Goal: Check status: Check status

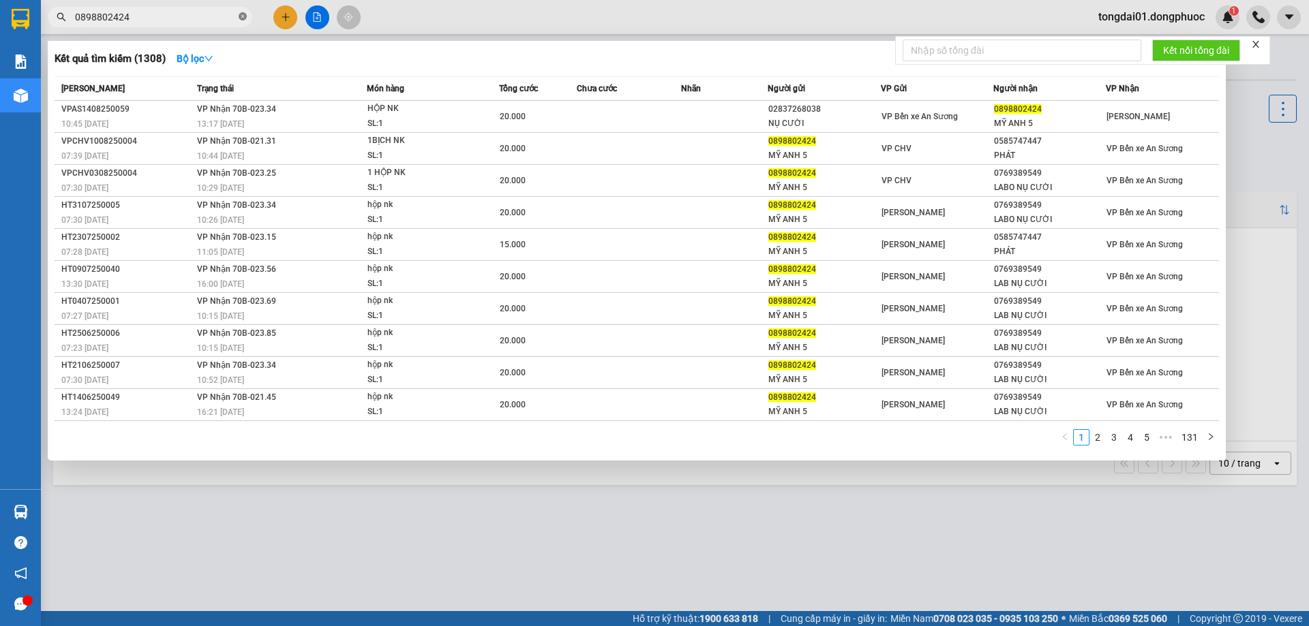
click at [241, 19] on icon "close-circle" at bounding box center [243, 16] width 8 height 8
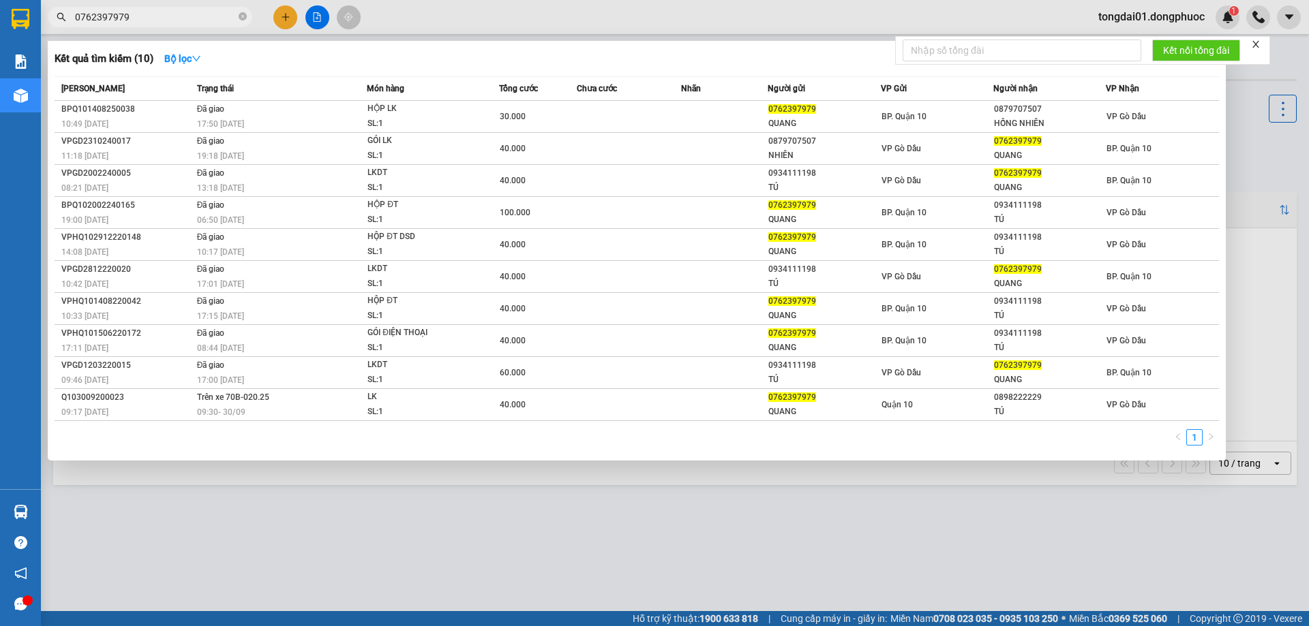
type input "0762397979"
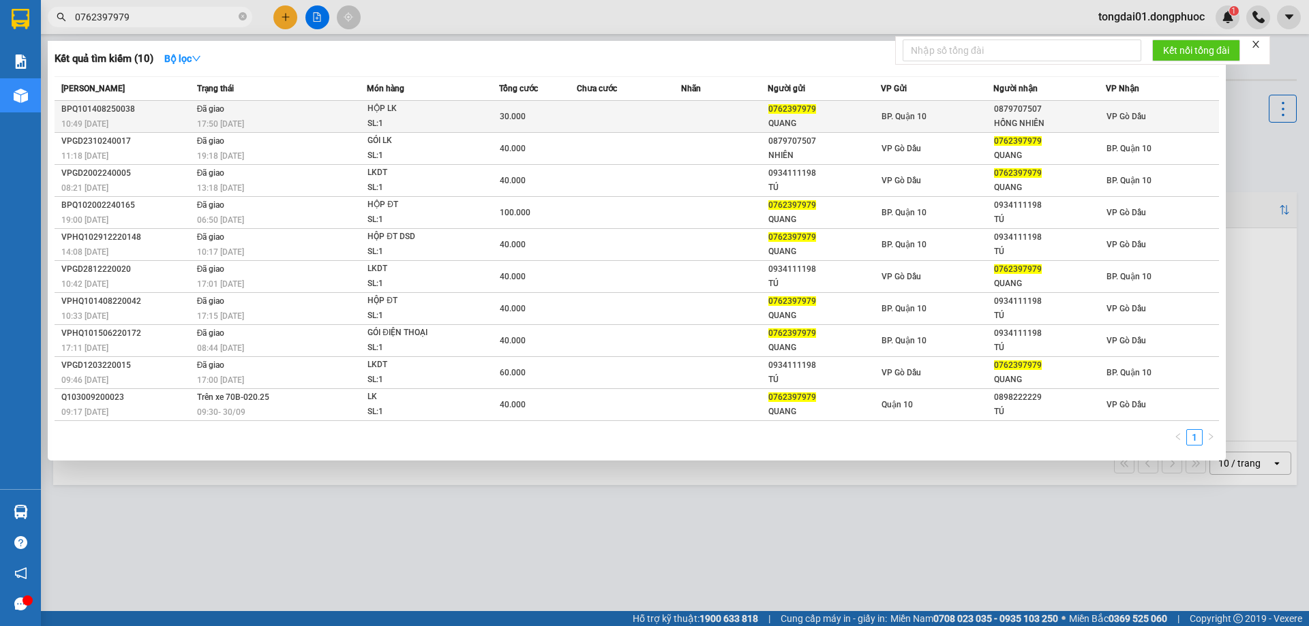
click at [340, 115] on td "Đã giao 17:50 [DATE]" at bounding box center [281, 117] width 174 height 32
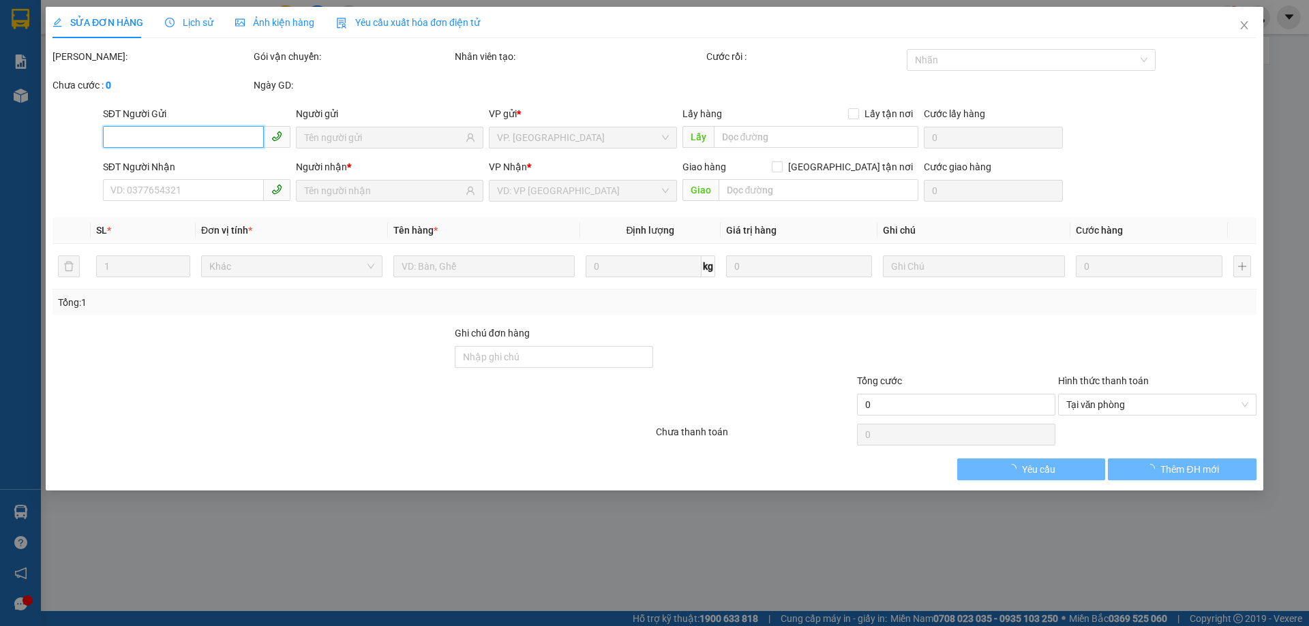
type input "0762397979"
type input "QUANG"
type input "0879707507"
type input "HỒNG NHIÊN"
type input "30.000"
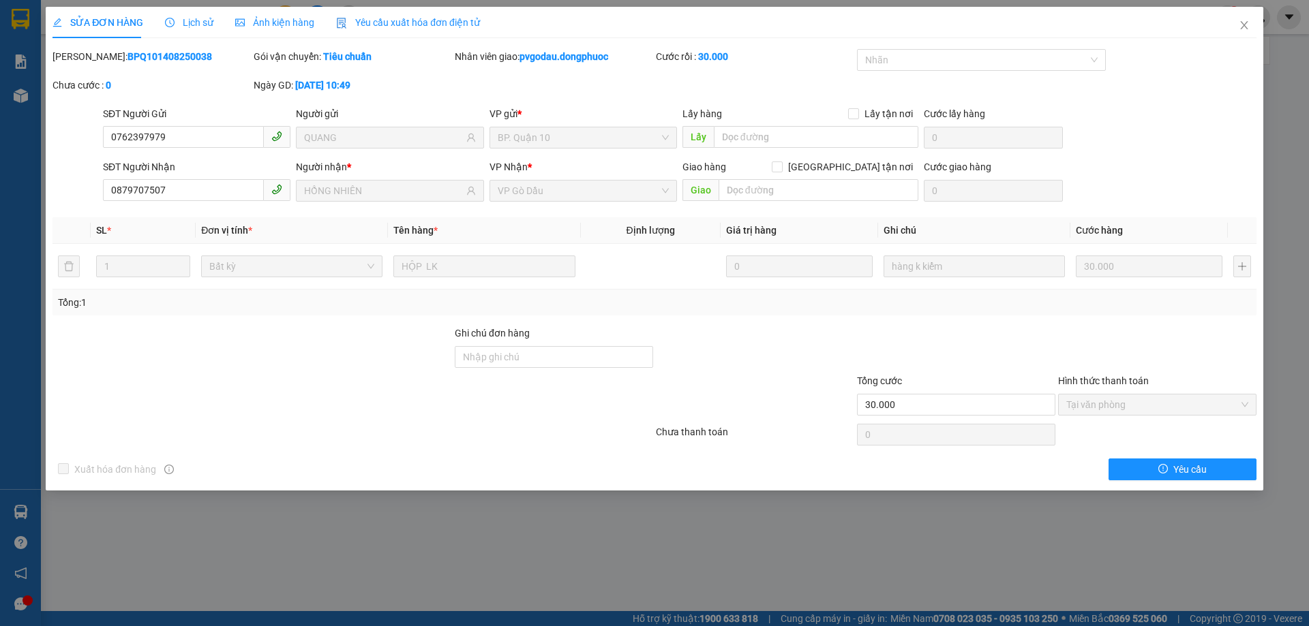
click at [192, 18] on span "Lịch sử" at bounding box center [189, 22] width 48 height 11
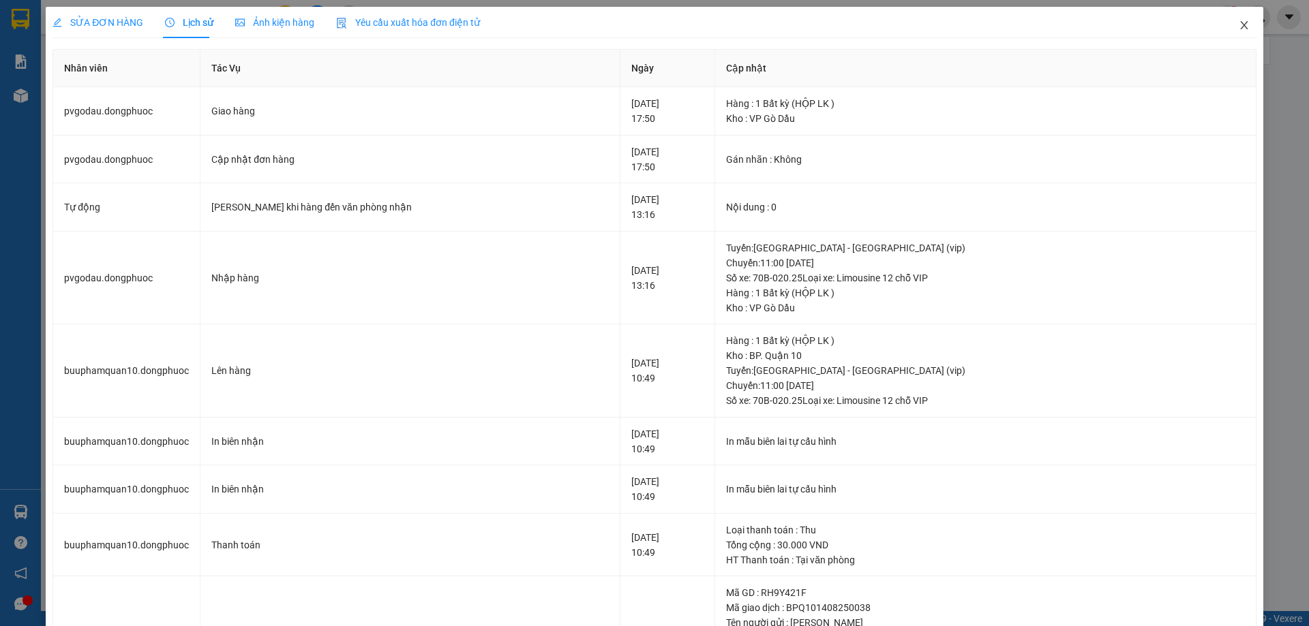
click at [1233, 33] on span "Close" at bounding box center [1244, 26] width 38 height 38
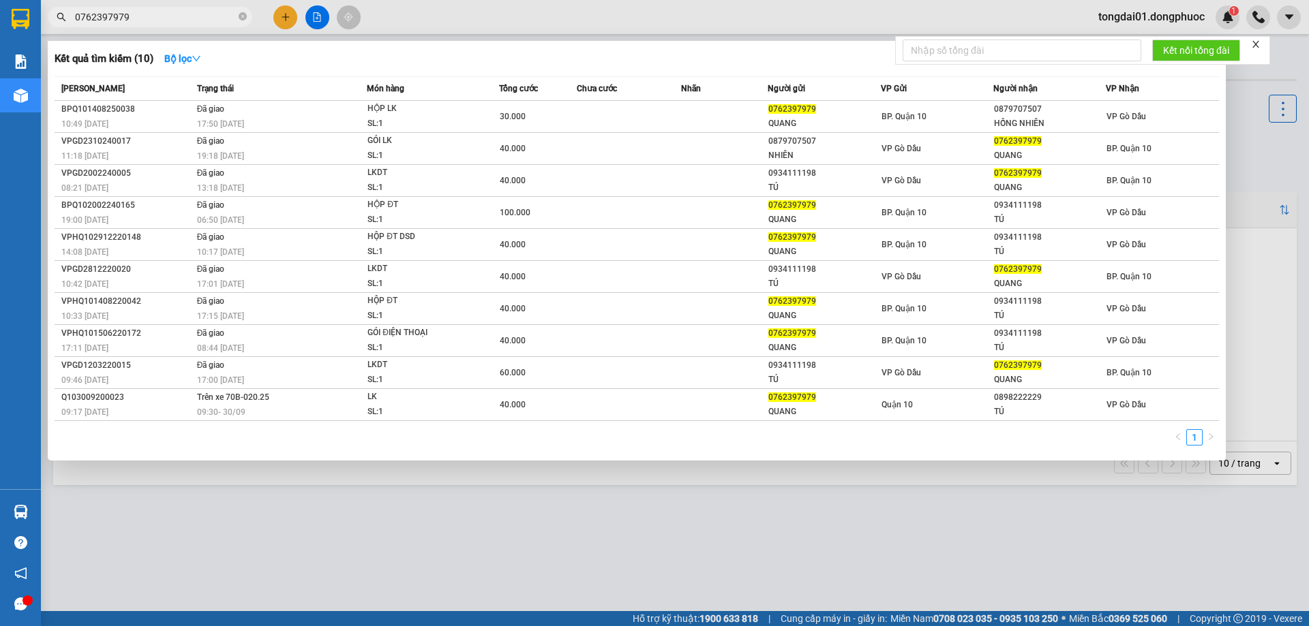
click at [159, 22] on input "0762397979" at bounding box center [155, 17] width 161 height 15
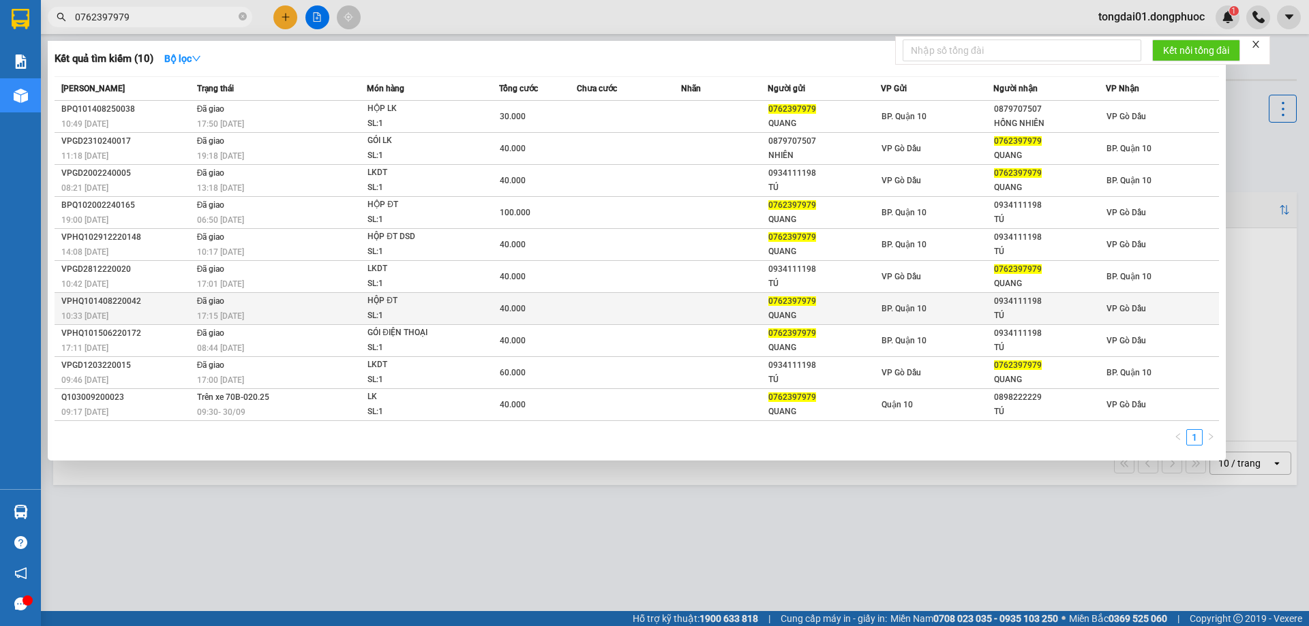
click at [256, 316] on div "17:15 [DATE]" at bounding box center [282, 316] width 170 height 15
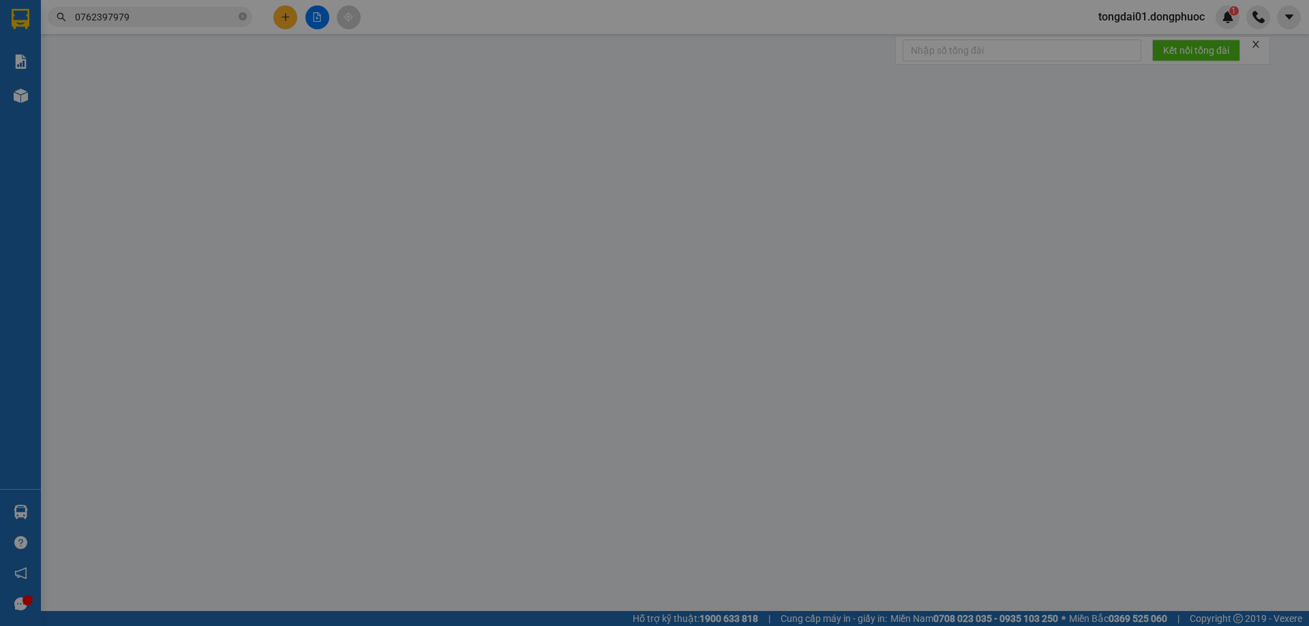
type input "0762397979"
type input "QUANG"
type input "0934111198"
type input "TÚ"
type input "40.000"
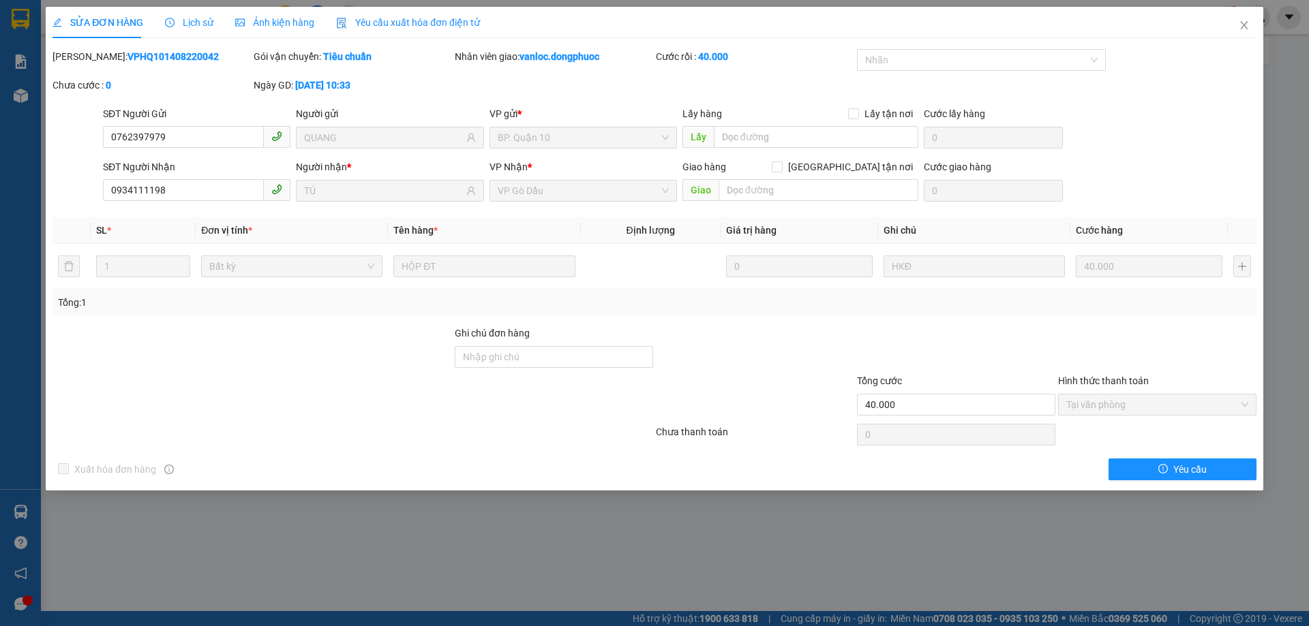
click at [195, 21] on span "Lịch sử" at bounding box center [189, 22] width 48 height 11
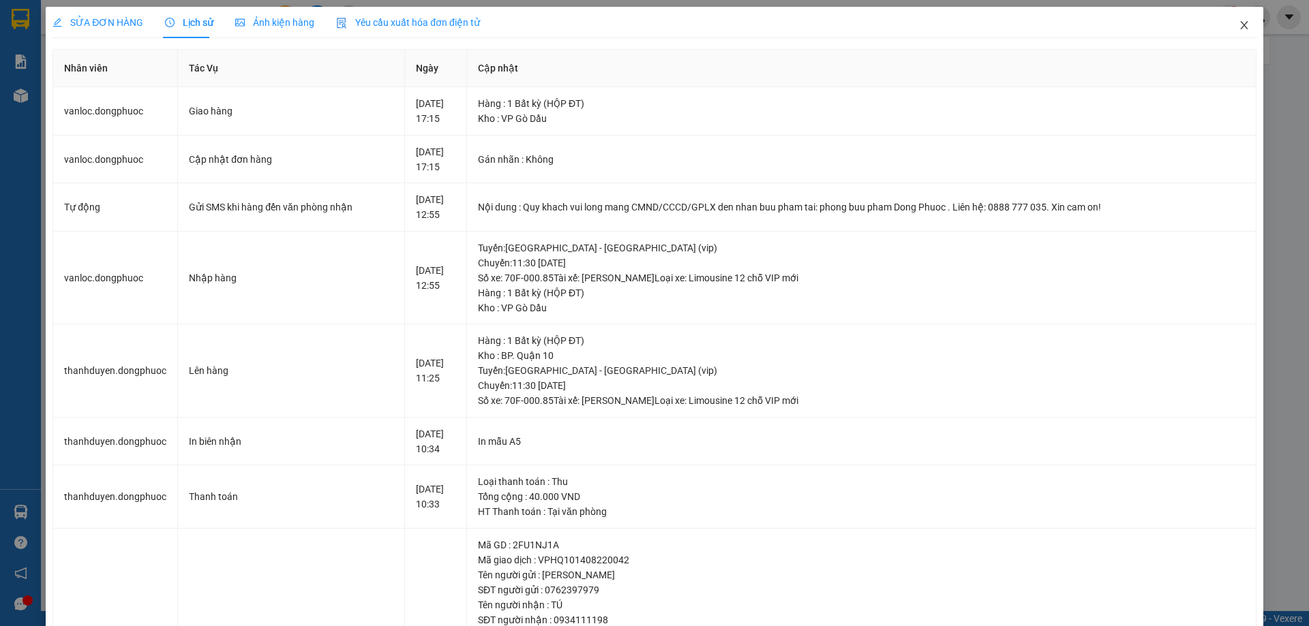
click at [1238, 31] on icon "close" at bounding box center [1243, 25] width 11 height 11
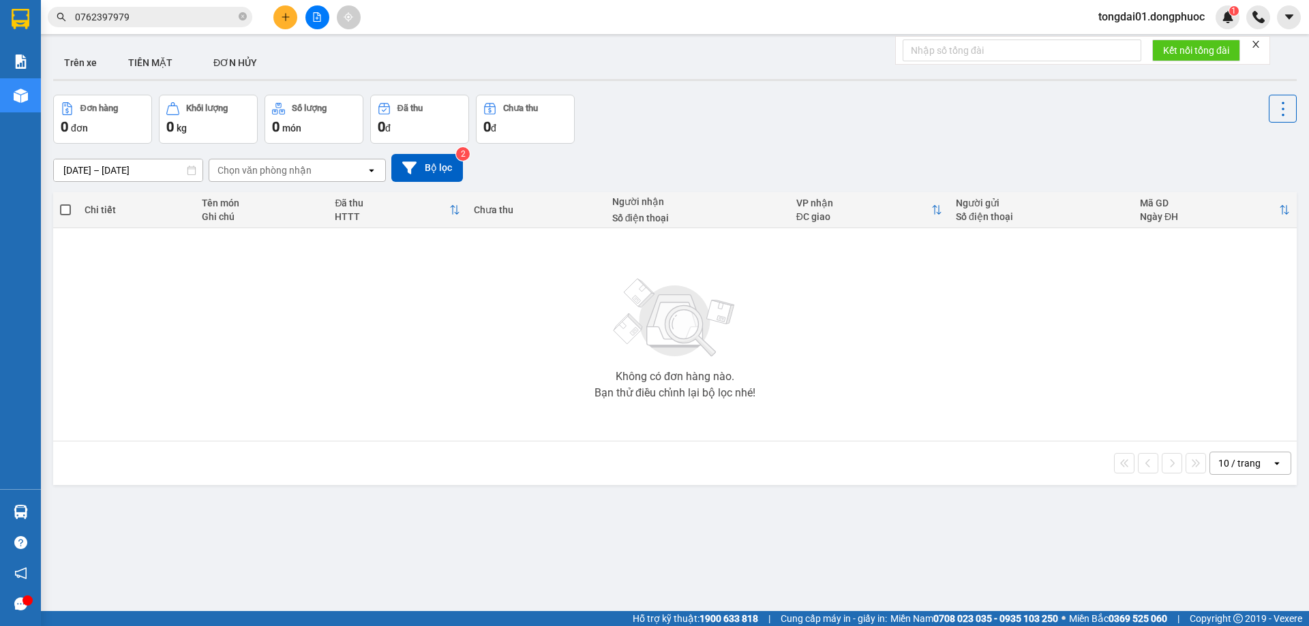
click at [185, 17] on input "0762397979" at bounding box center [155, 17] width 161 height 15
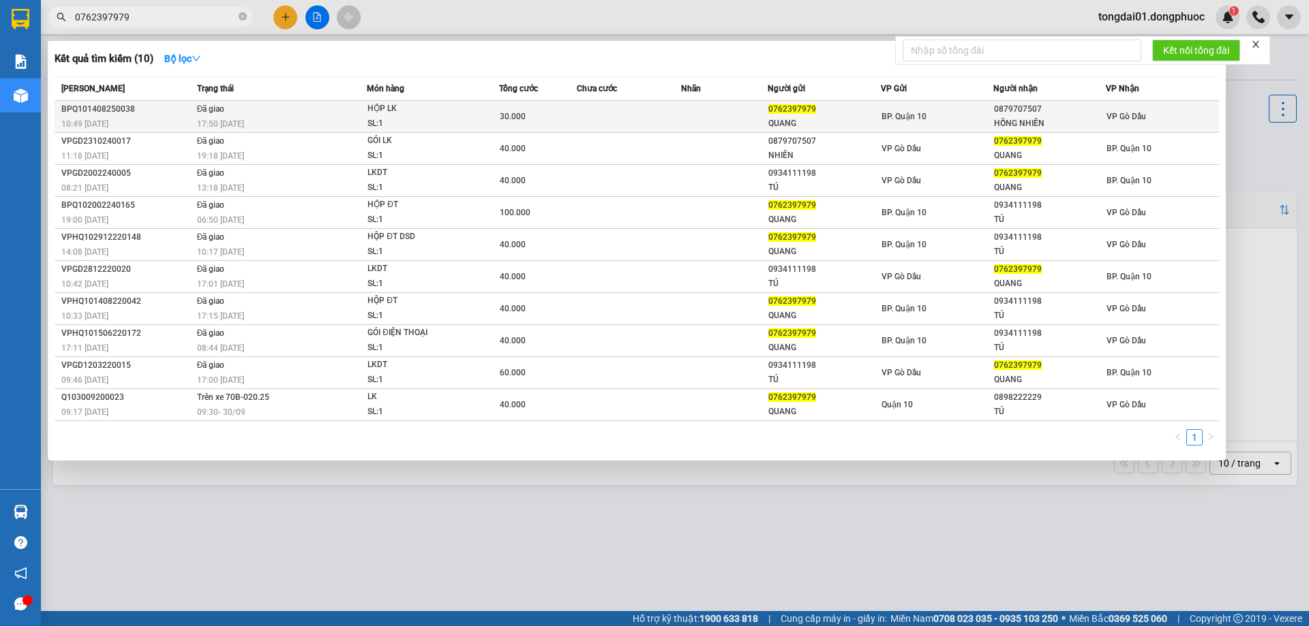
click at [249, 118] on div "17:50 [DATE]" at bounding box center [282, 124] width 170 height 15
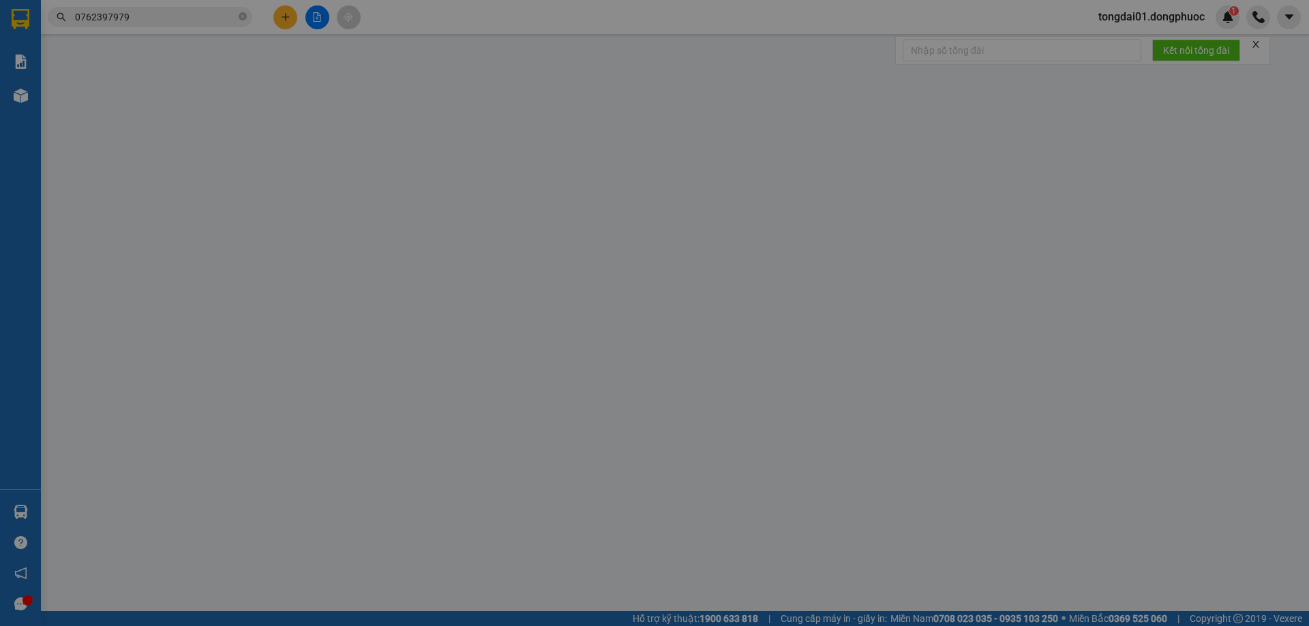
type input "0762397979"
type input "QUANG"
type input "0879707507"
type input "HỒNG NHIÊN"
type input "30.000"
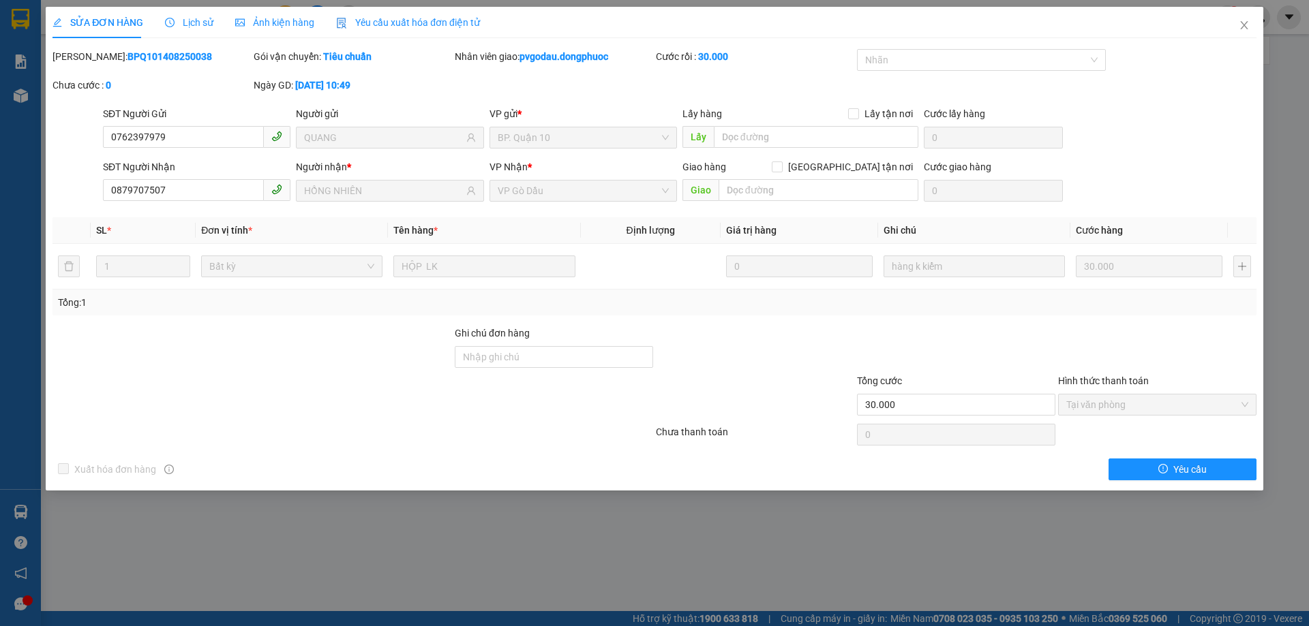
click at [190, 24] on span "Lịch sử" at bounding box center [189, 22] width 48 height 11
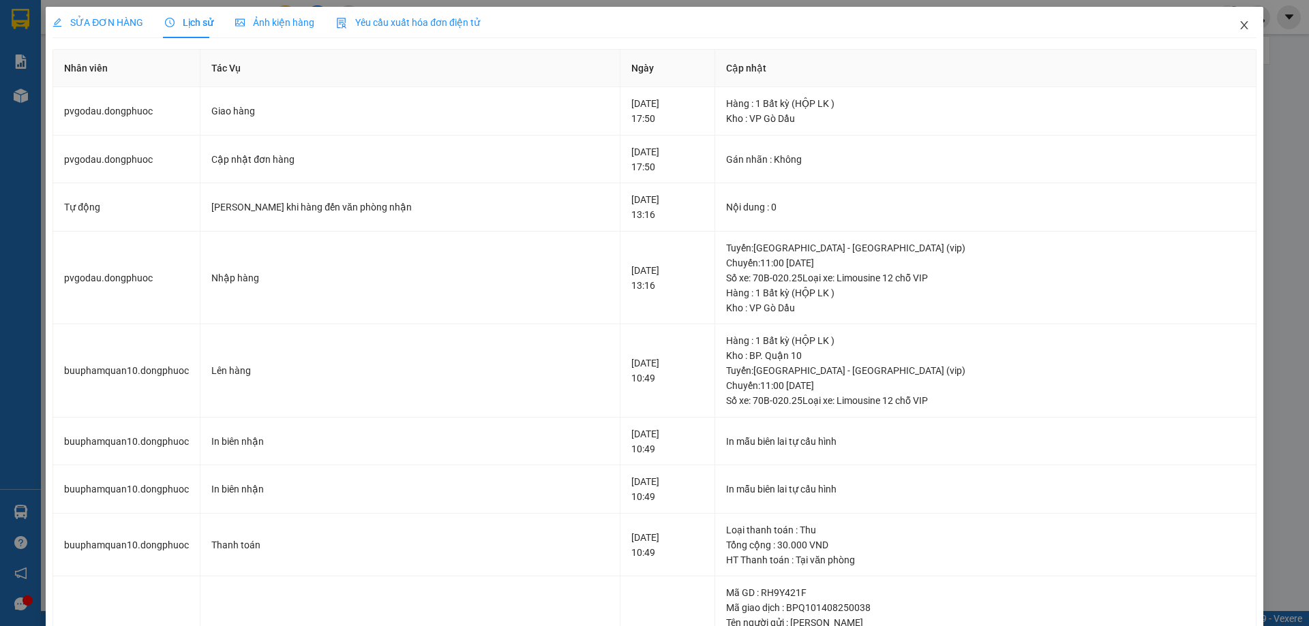
click at [1238, 25] on icon "close" at bounding box center [1243, 25] width 11 height 11
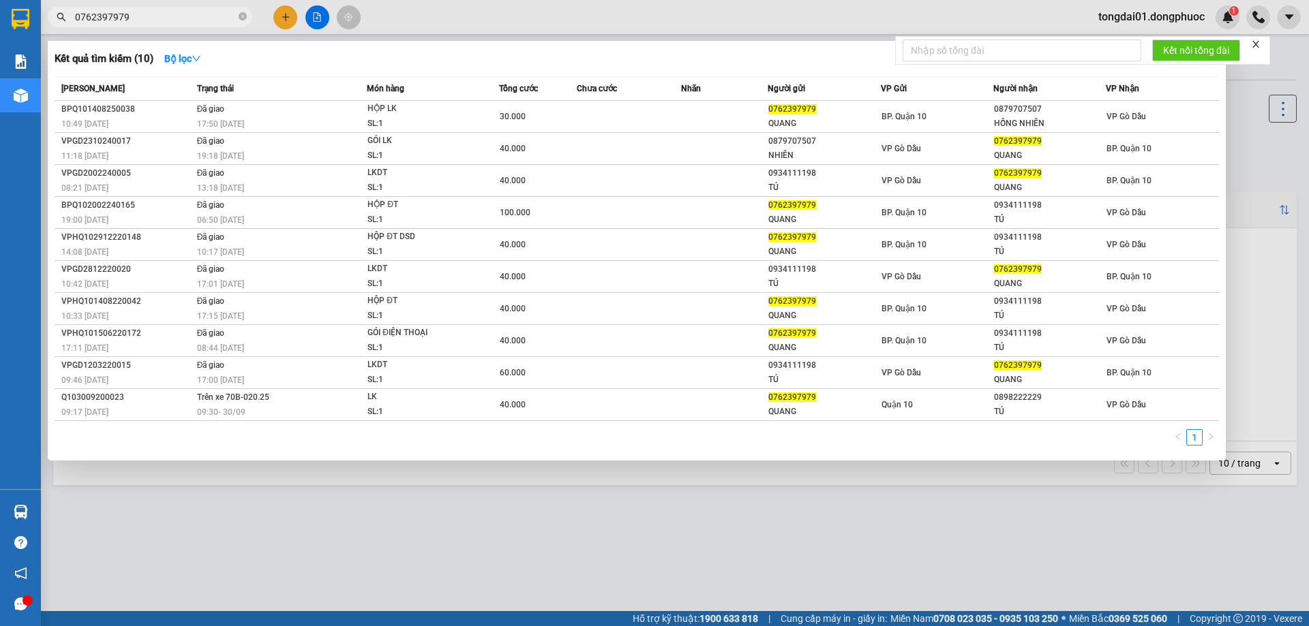
drag, startPoint x: 213, startPoint y: 14, endPoint x: 207, endPoint y: 18, distance: 7.0
click at [213, 15] on input "0762397979" at bounding box center [155, 17] width 161 height 15
click at [203, 18] on input "0762397979" at bounding box center [155, 17] width 161 height 15
drag, startPoint x: 219, startPoint y: 21, endPoint x: 47, endPoint y: 19, distance: 172.4
click at [47, 19] on div "0762397979" at bounding box center [133, 17] width 266 height 20
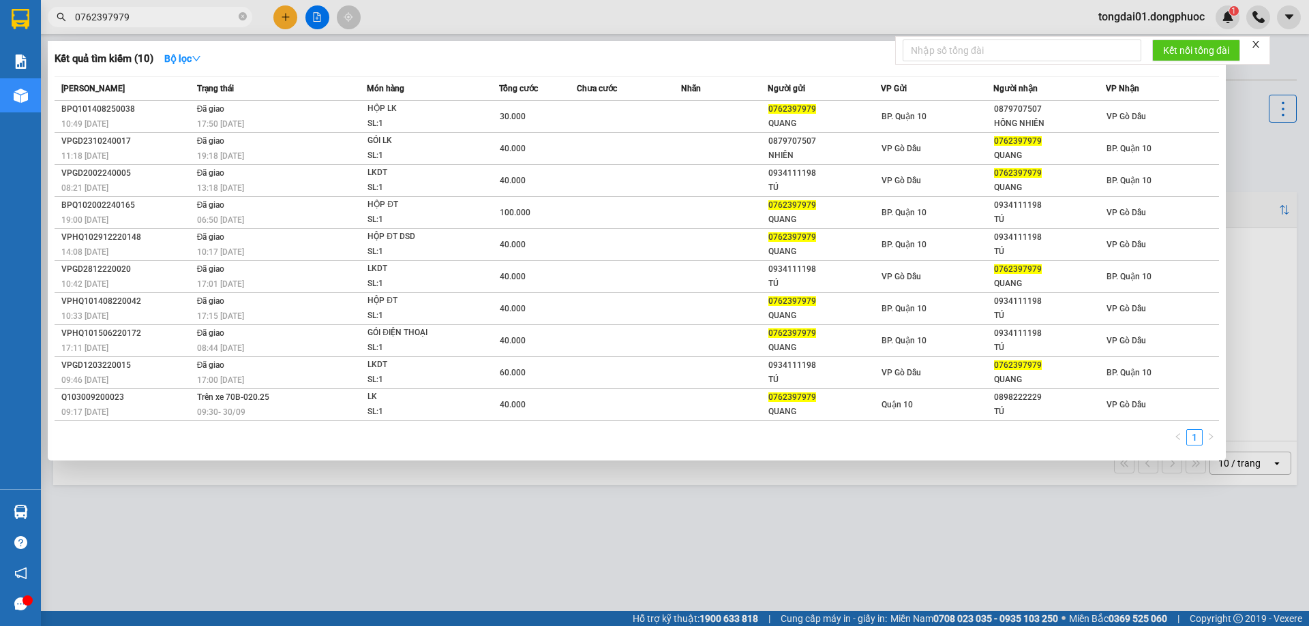
click at [200, 17] on input "0762397979" at bounding box center [155, 17] width 161 height 15
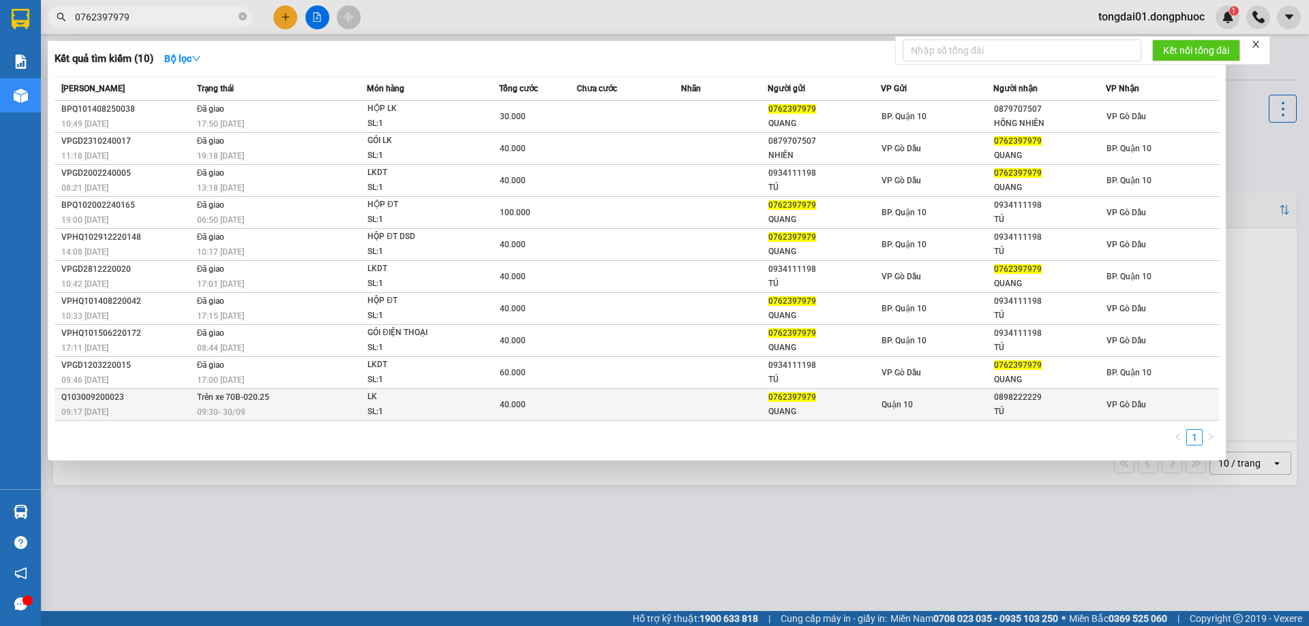
click at [278, 399] on td "Trên xe 70B-020.25 09:30 [DATE]" at bounding box center [281, 405] width 174 height 32
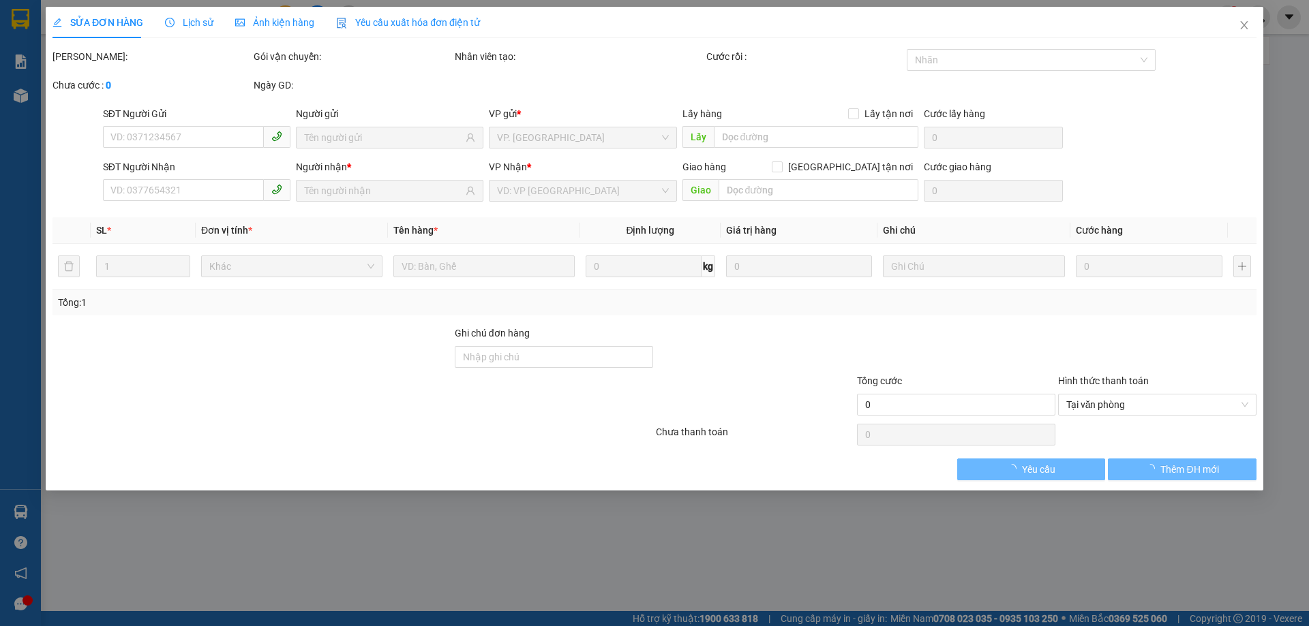
type input "0762397979"
type input "QUANG"
type input "0898222229"
type input "TÚ"
type input "40.000"
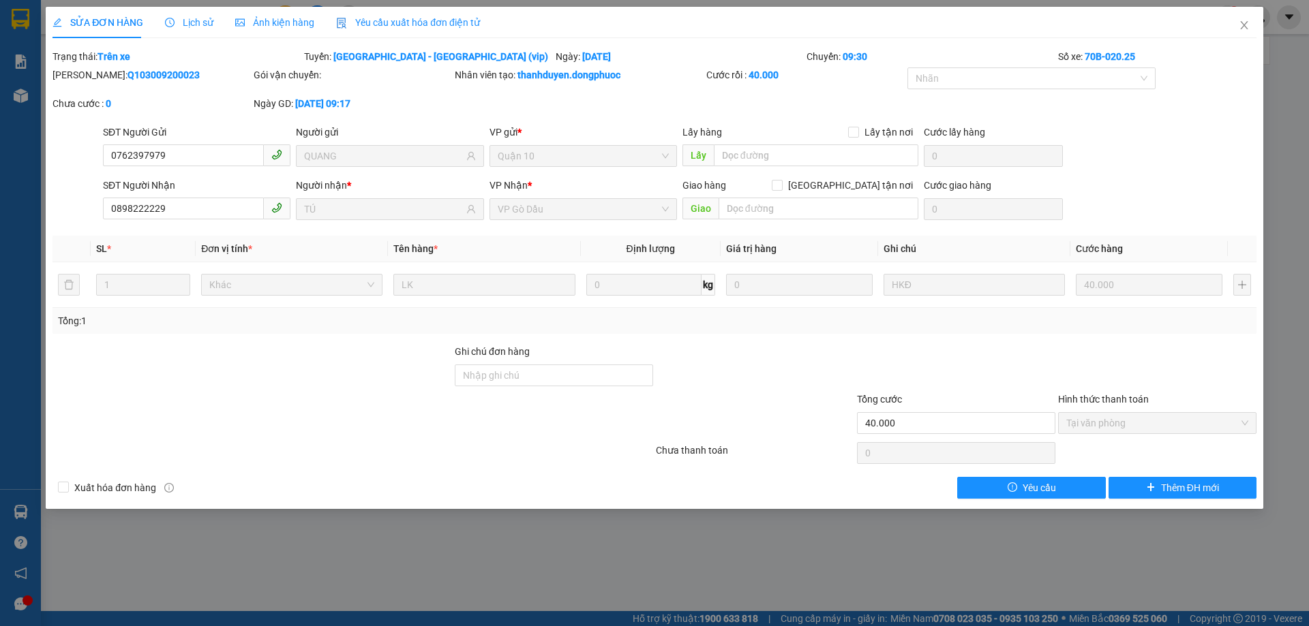
click at [185, 20] on span "Lịch sử" at bounding box center [189, 22] width 48 height 11
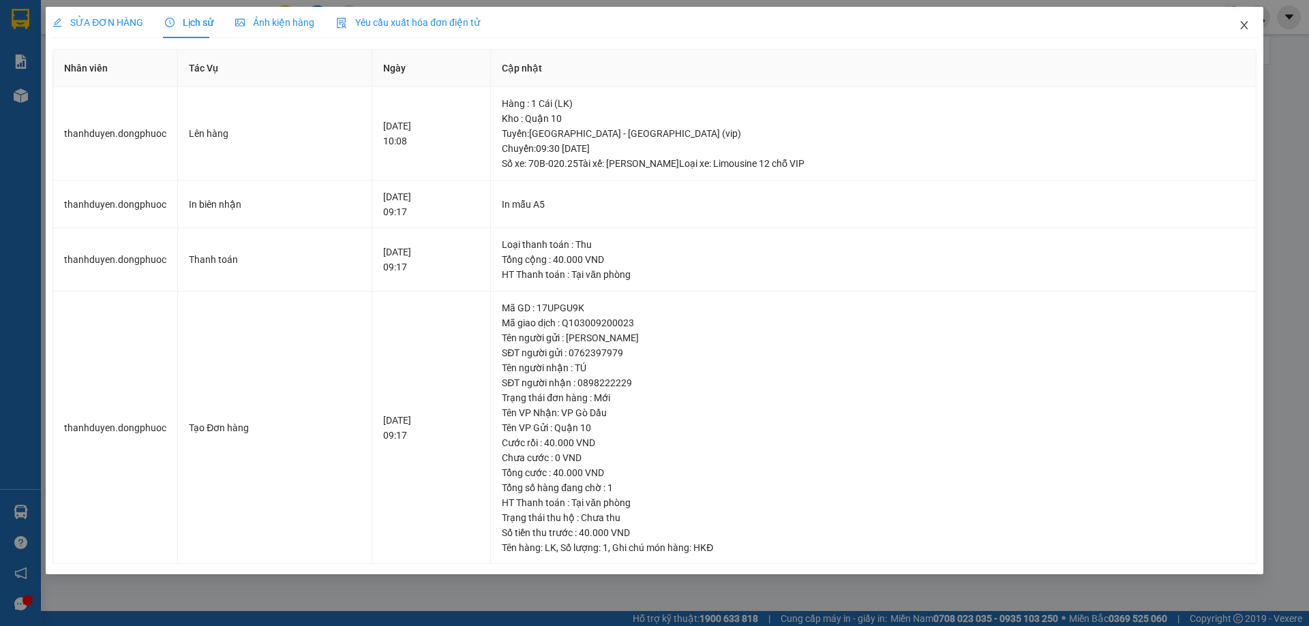
click at [1245, 27] on icon "close" at bounding box center [1243, 25] width 7 height 8
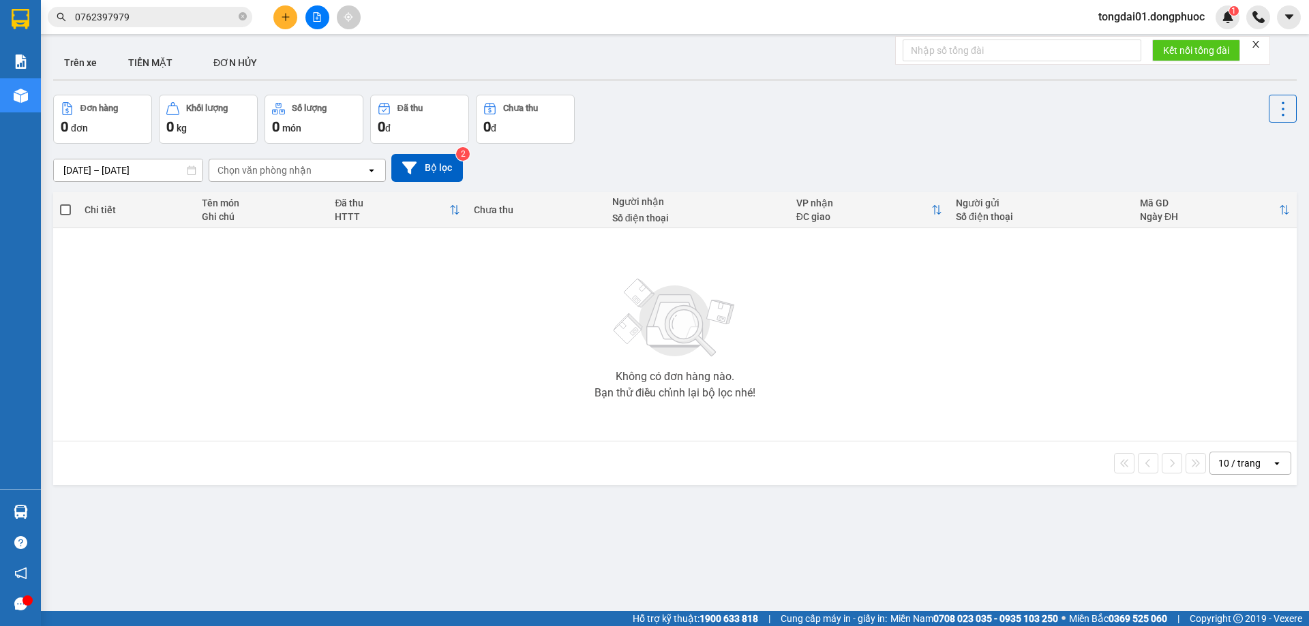
click at [144, 18] on input "0762397979" at bounding box center [155, 17] width 161 height 15
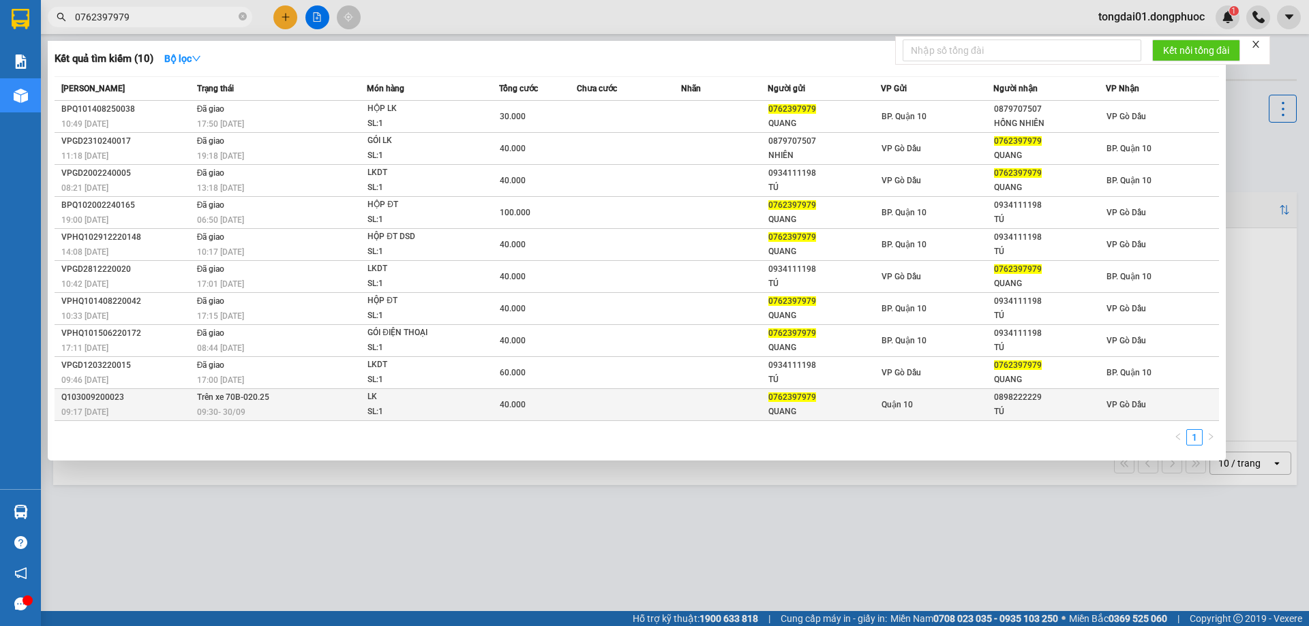
click at [258, 400] on span "Trên xe 70B-020.25" at bounding box center [233, 398] width 72 height 10
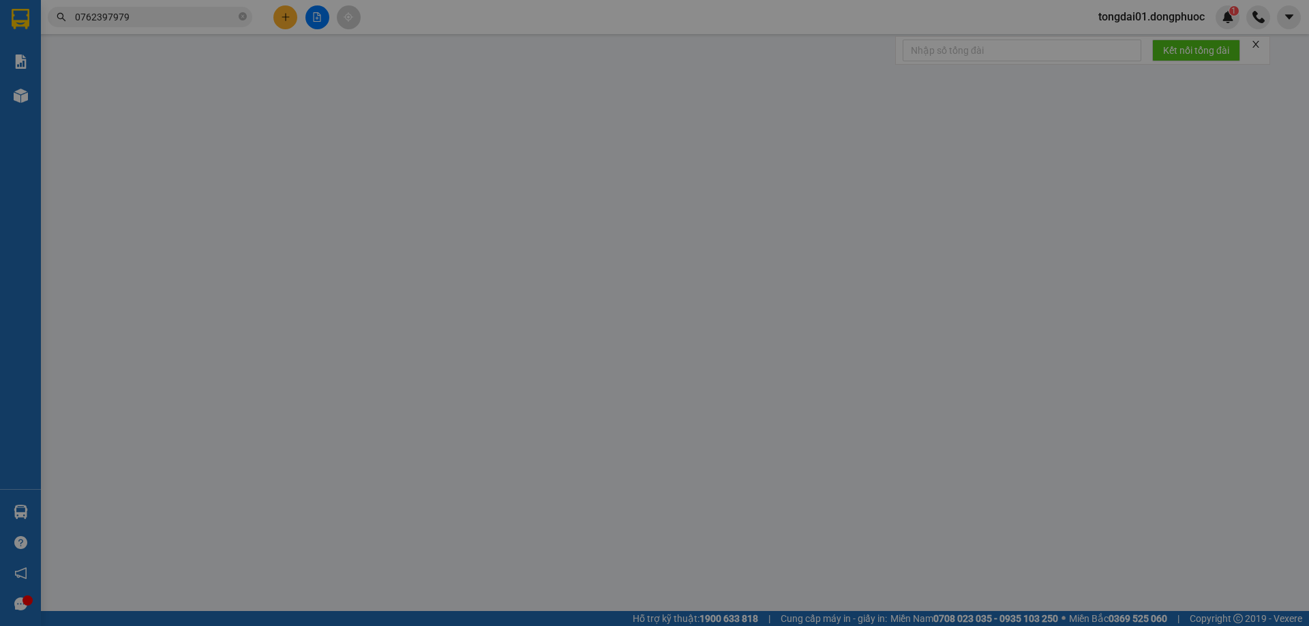
type input "0762397979"
type input "QUANG"
type input "0898222229"
type input "TÚ"
type input "40.000"
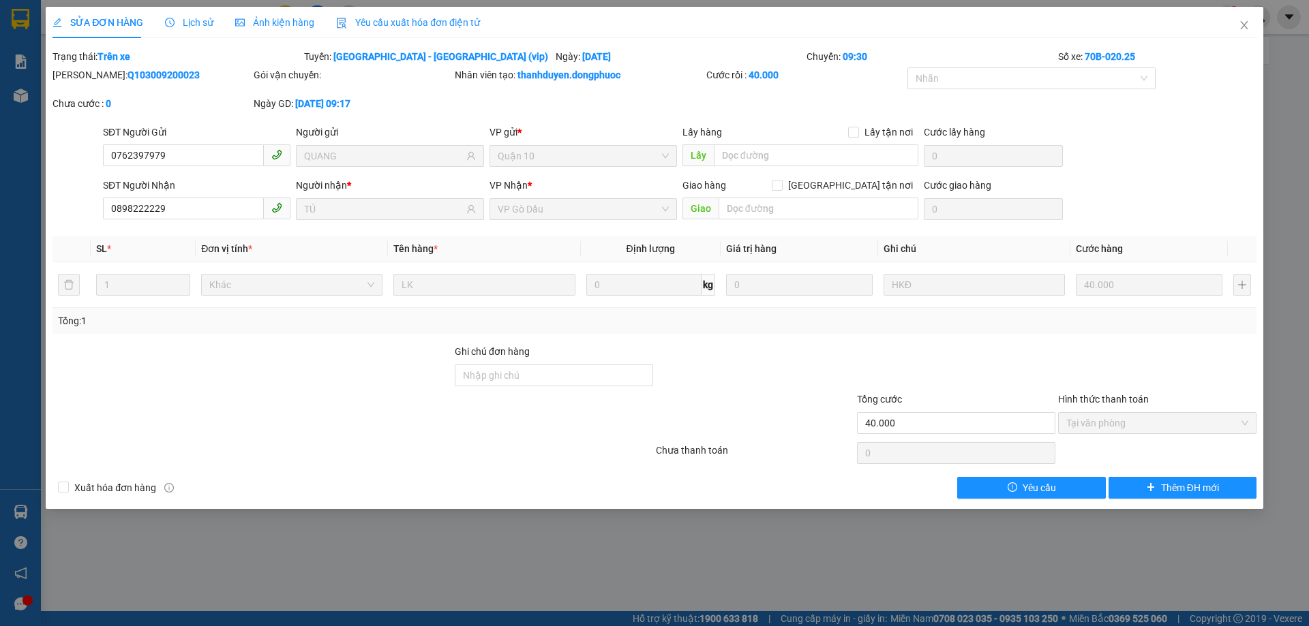
click at [162, 26] on div "SỬA ĐƠN HÀNG Lịch sử Ảnh kiện hàng Yêu cầu xuất hóa đơn điện tử" at bounding box center [265, 22] width 427 height 31
click at [167, 25] on icon "clock-circle" at bounding box center [170, 23] width 10 height 10
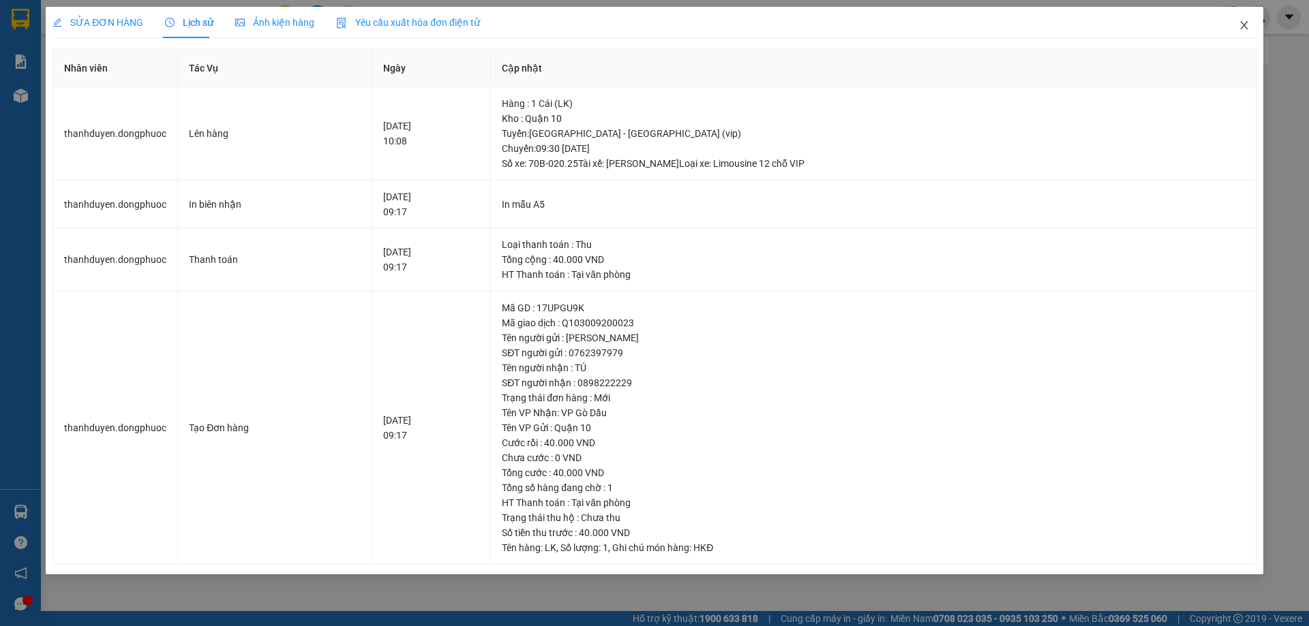
click at [1239, 27] on icon "close" at bounding box center [1243, 25] width 11 height 11
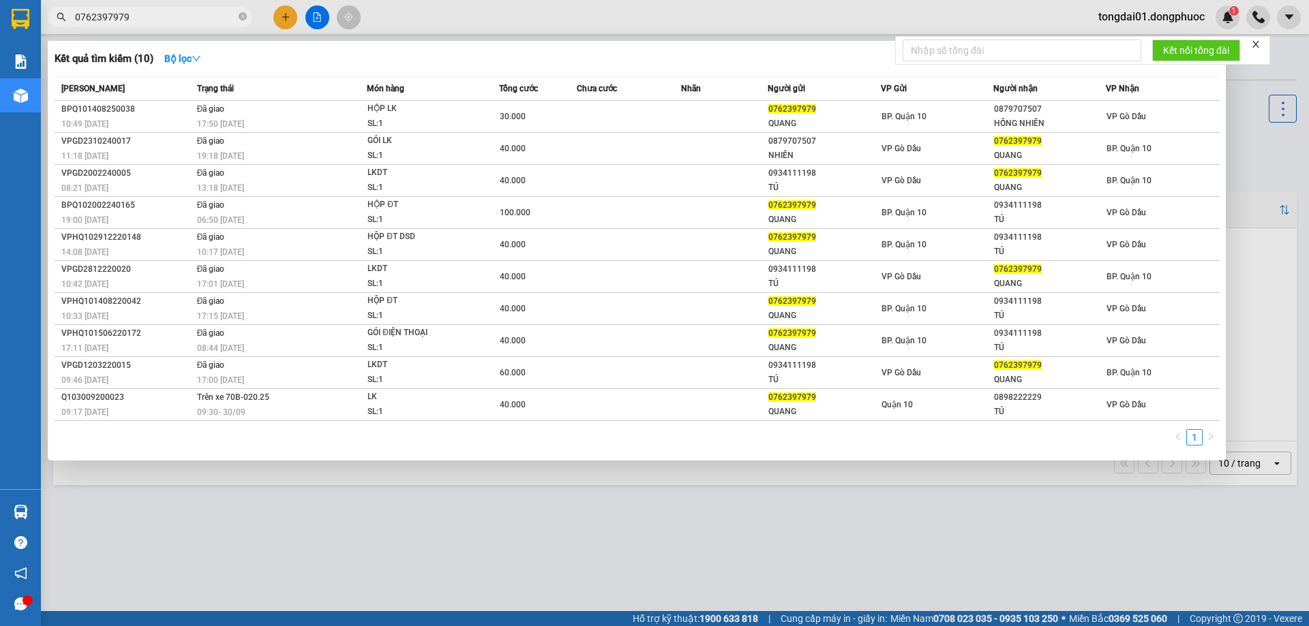
click at [187, 16] on input "0762397979" at bounding box center [155, 17] width 161 height 15
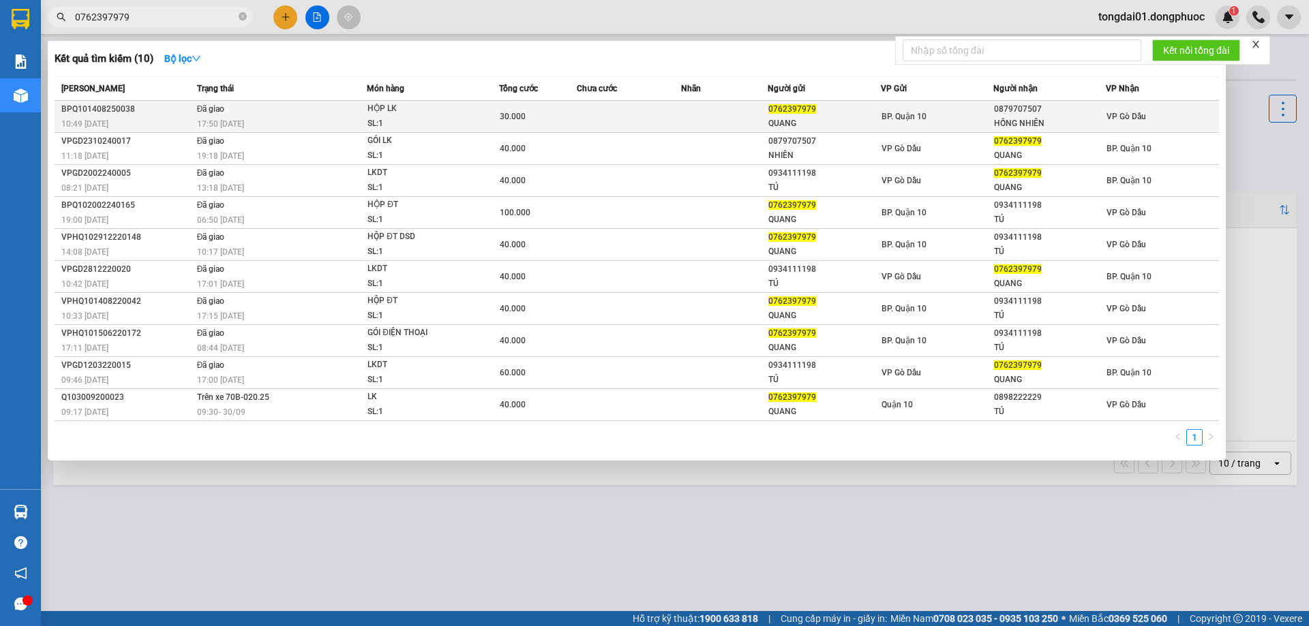
click at [407, 112] on div "HỘP LK" at bounding box center [418, 109] width 102 height 15
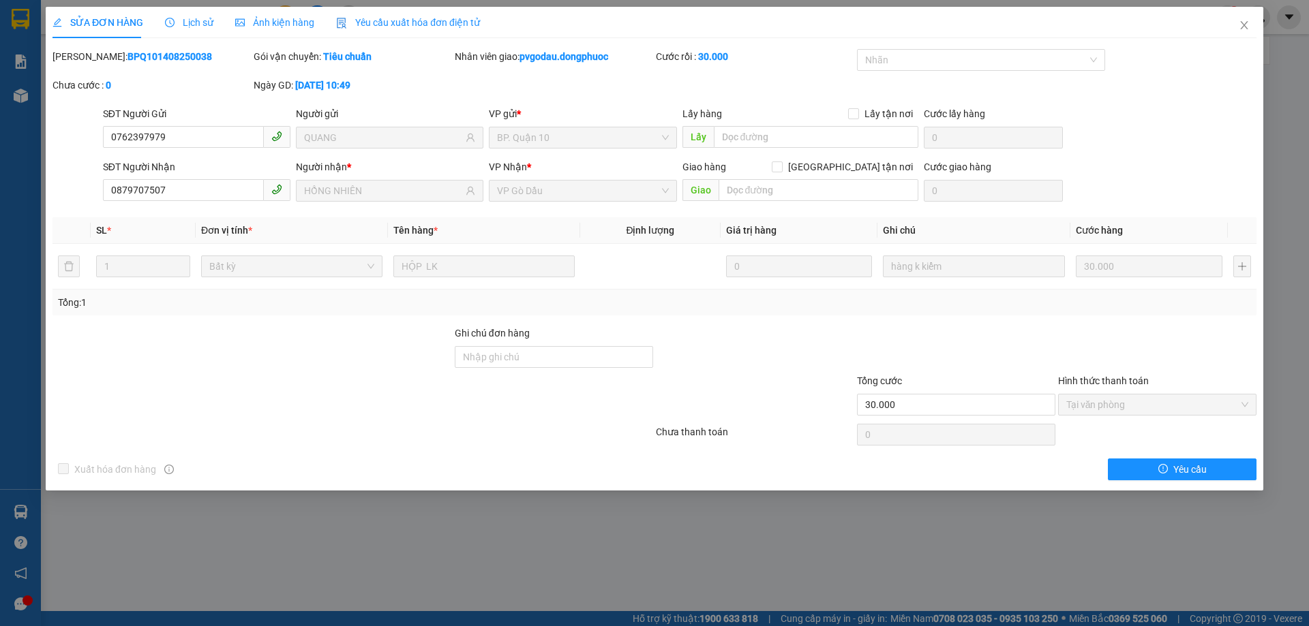
type input "0762397979"
type input "QUANG"
type input "0879707507"
type input "HỒNG NHIÊN"
type input "30.000"
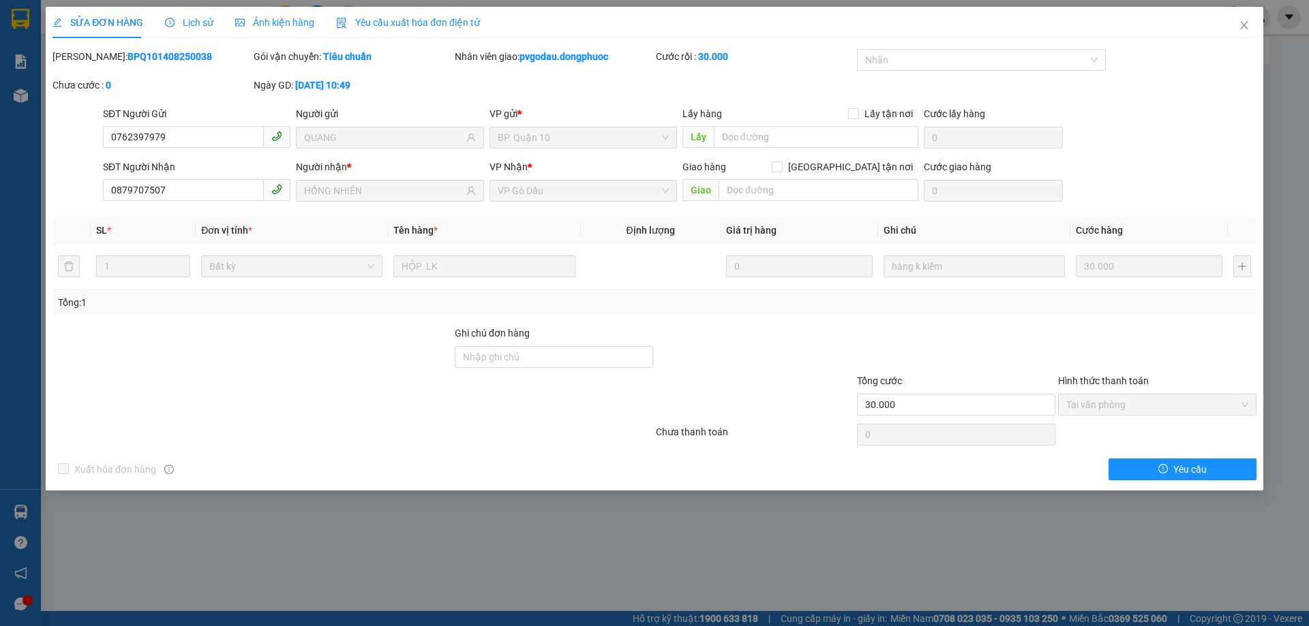
click at [195, 22] on span "Lịch sử" at bounding box center [189, 22] width 48 height 11
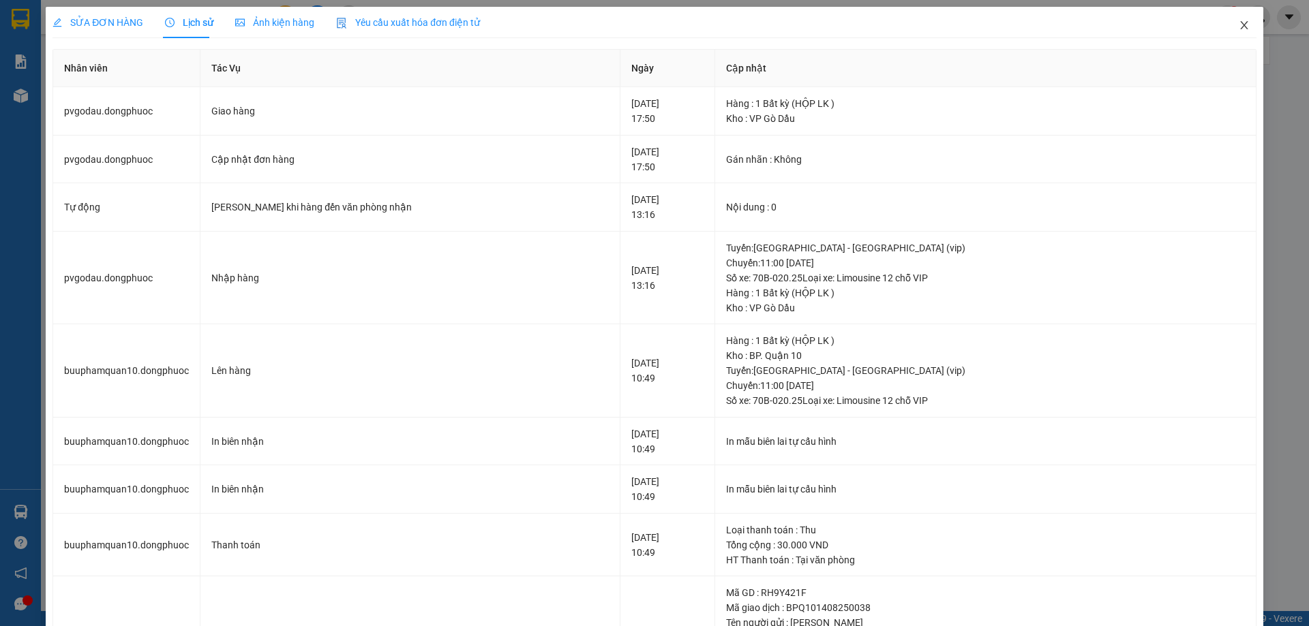
click at [1238, 22] on icon "close" at bounding box center [1243, 25] width 11 height 11
